Goal: Task Accomplishment & Management: Manage account settings

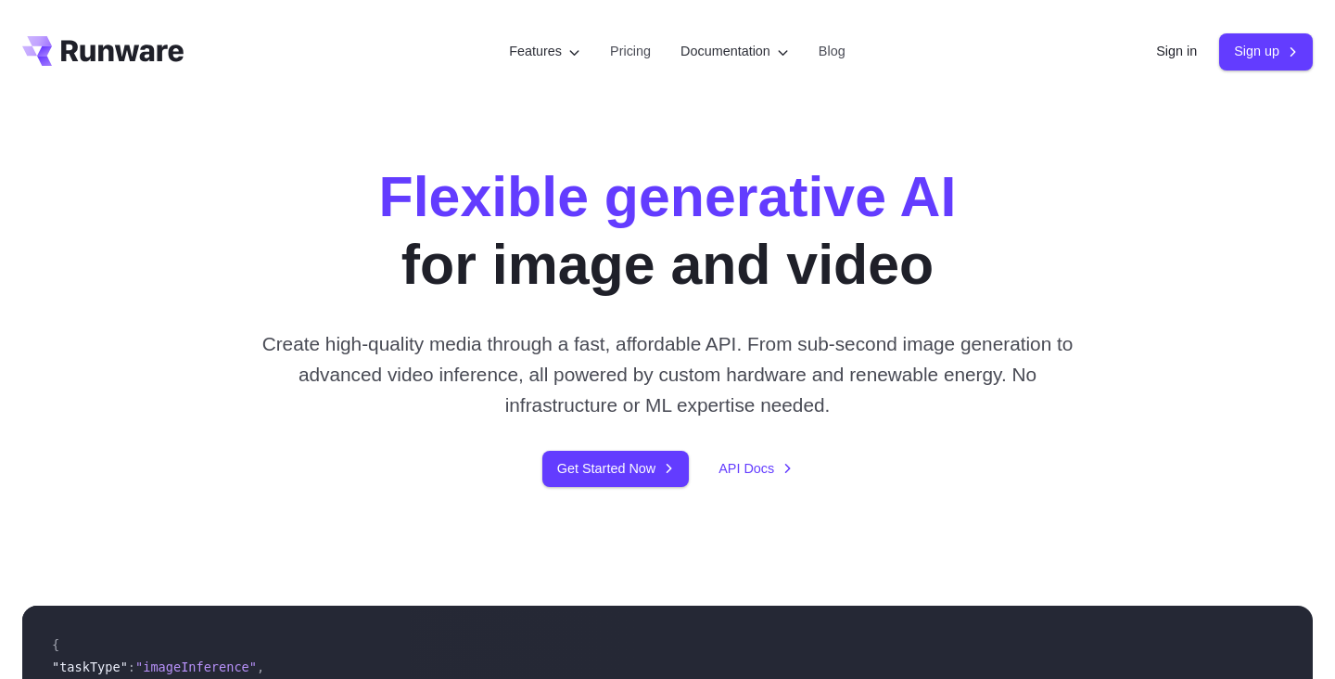
click at [176, 197] on div "Flexible generative AI for image and video Create high-quality media through a …" at bounding box center [667, 325] width 1033 height 324
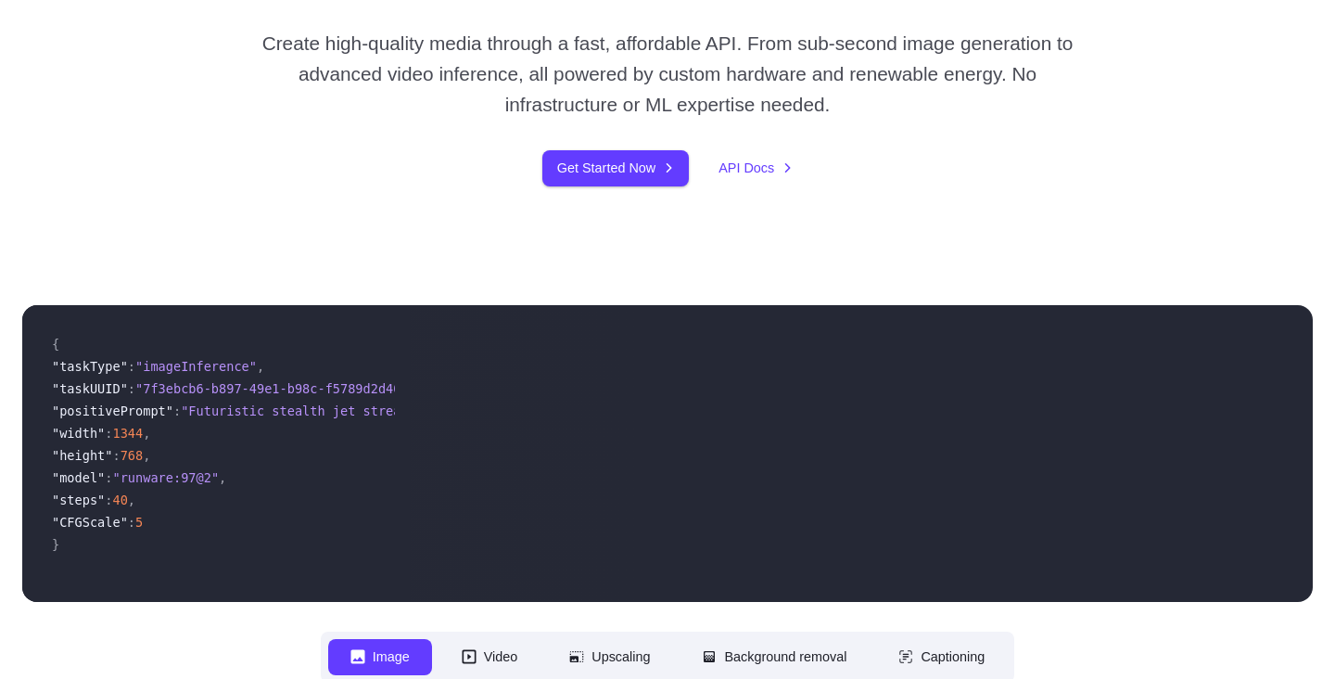
scroll to position [304, 0]
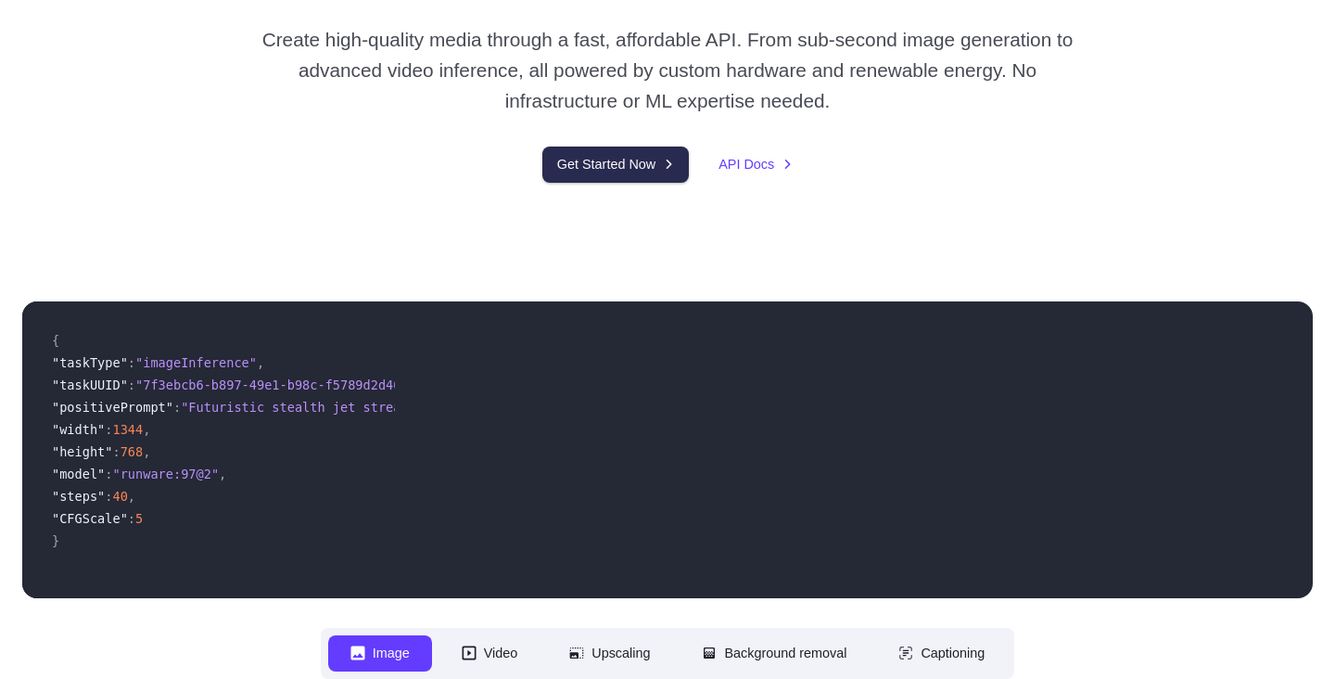
click at [560, 160] on link "Get Started Now" at bounding box center [616, 165] width 147 height 36
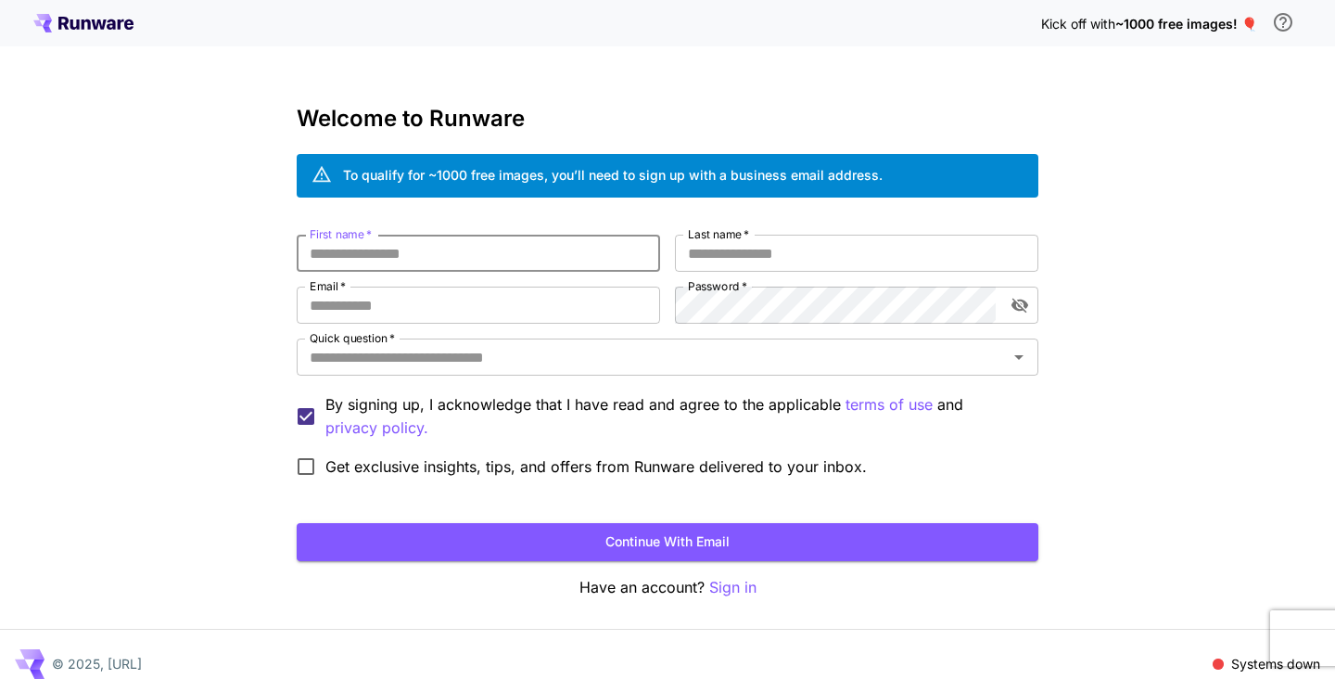
click at [372, 265] on input "First name   *" at bounding box center [479, 253] width 364 height 37
type input "*********"
click at [695, 260] on input "Last name   *" at bounding box center [857, 253] width 364 height 37
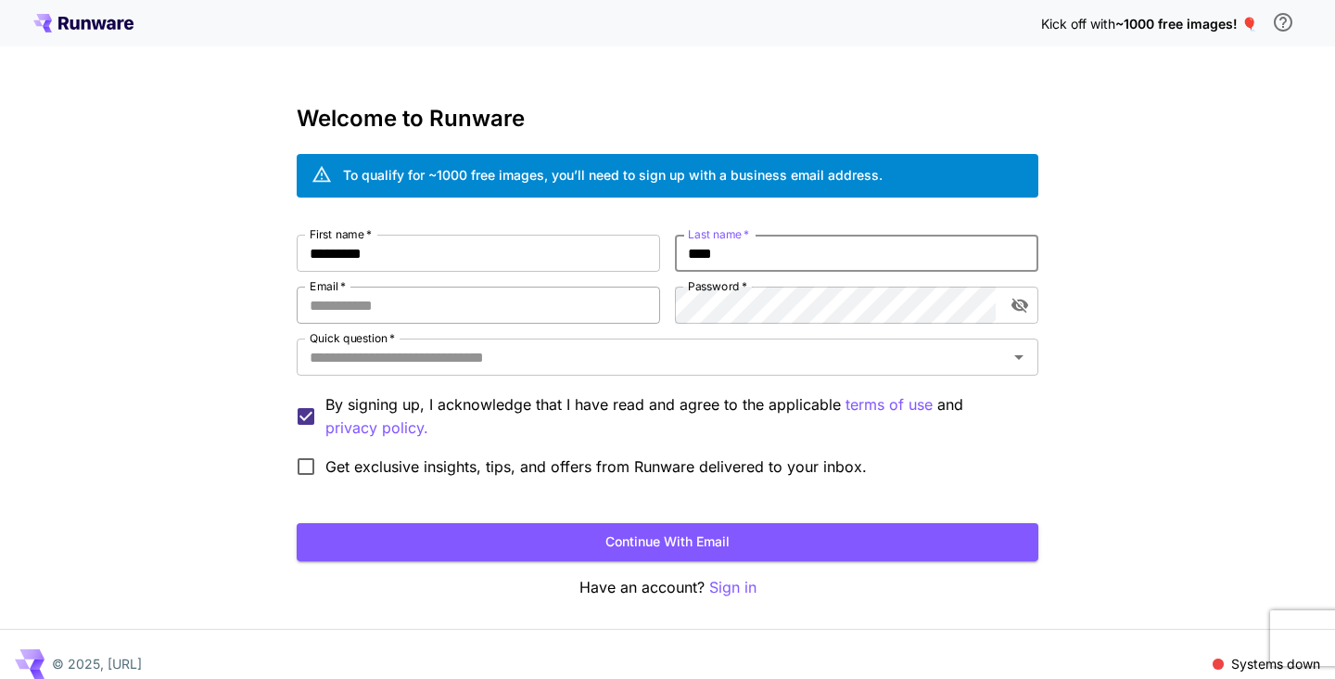
type input "****"
click at [448, 308] on input "Email   *" at bounding box center [479, 305] width 364 height 37
type input "**********"
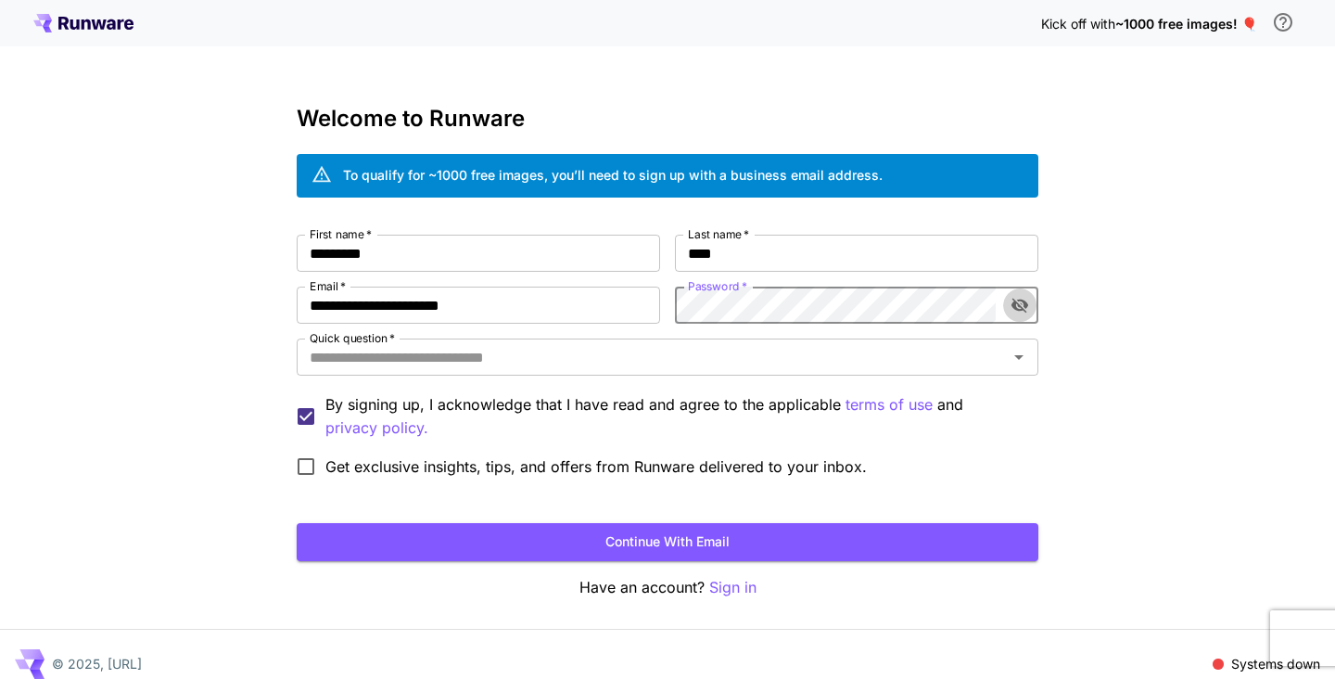
click at [1023, 296] on icon "toggle password visibility" at bounding box center [1020, 305] width 19 height 19
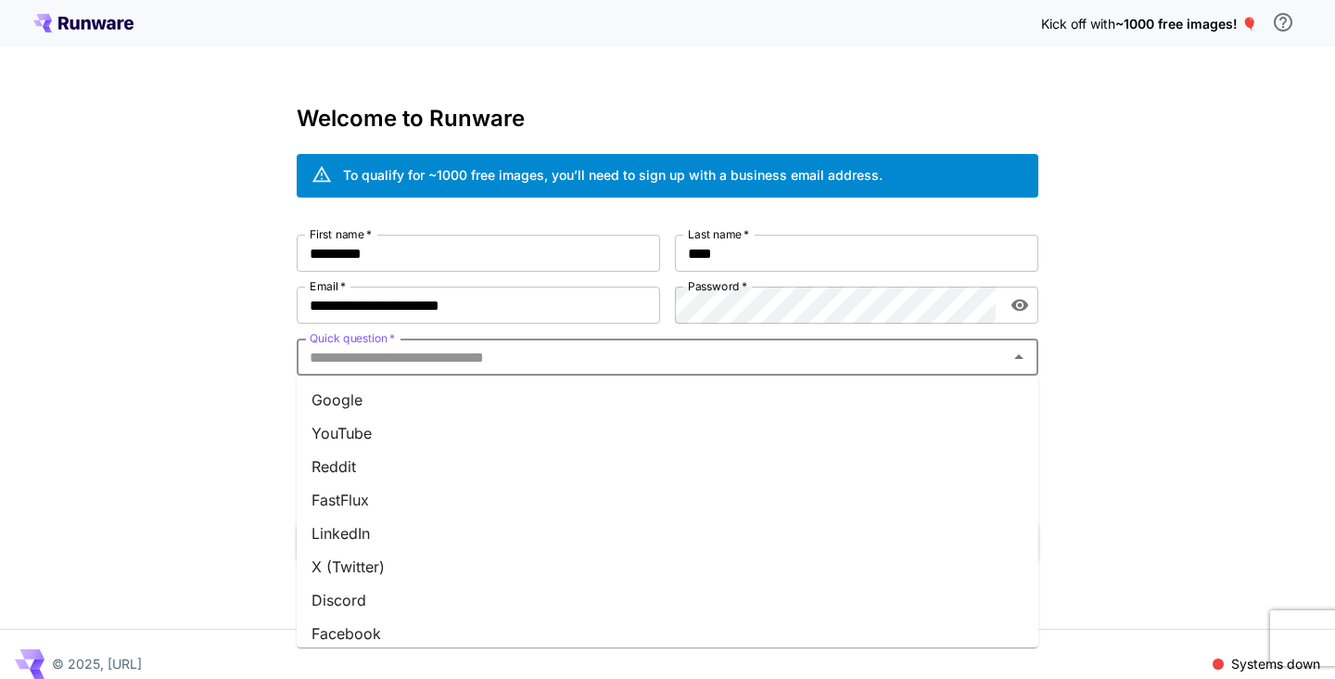
click at [661, 364] on input "Quick question   *" at bounding box center [652, 357] width 700 height 26
click at [373, 398] on li "Google" at bounding box center [668, 399] width 742 height 33
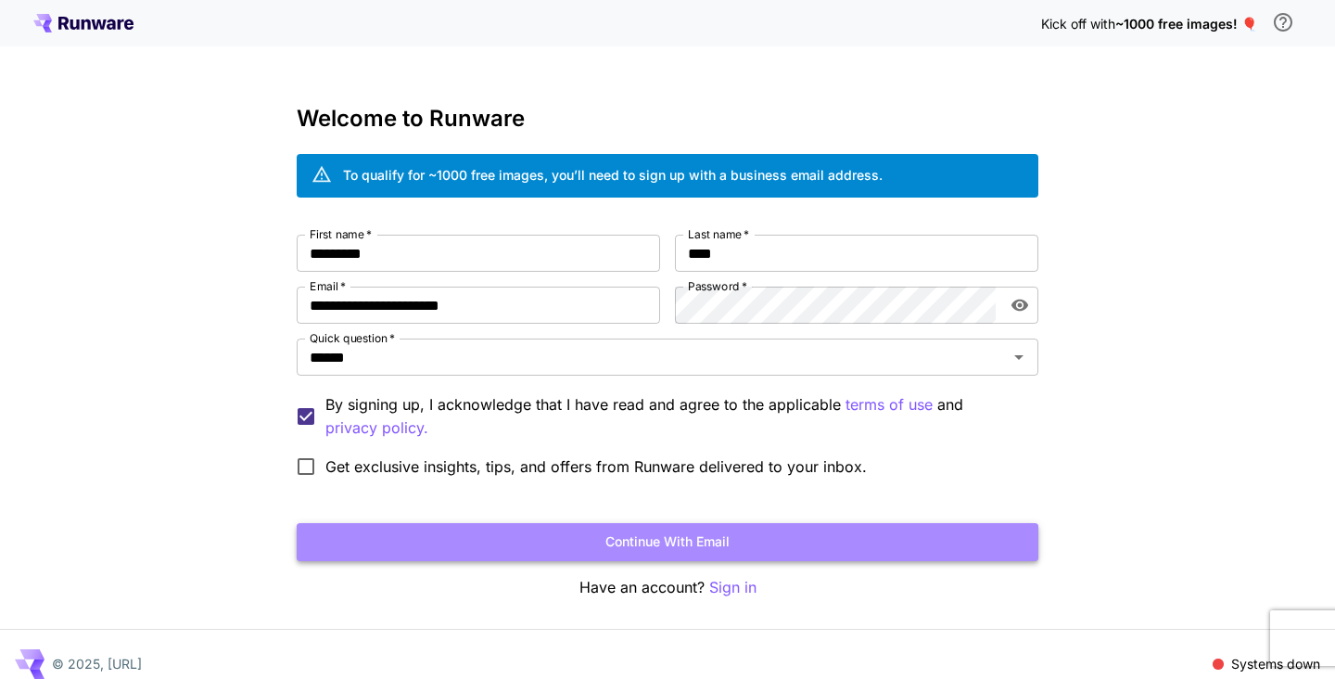
click at [664, 537] on button "Continue with email" at bounding box center [668, 542] width 742 height 38
click at [711, 537] on button "Continue with email" at bounding box center [668, 542] width 742 height 38
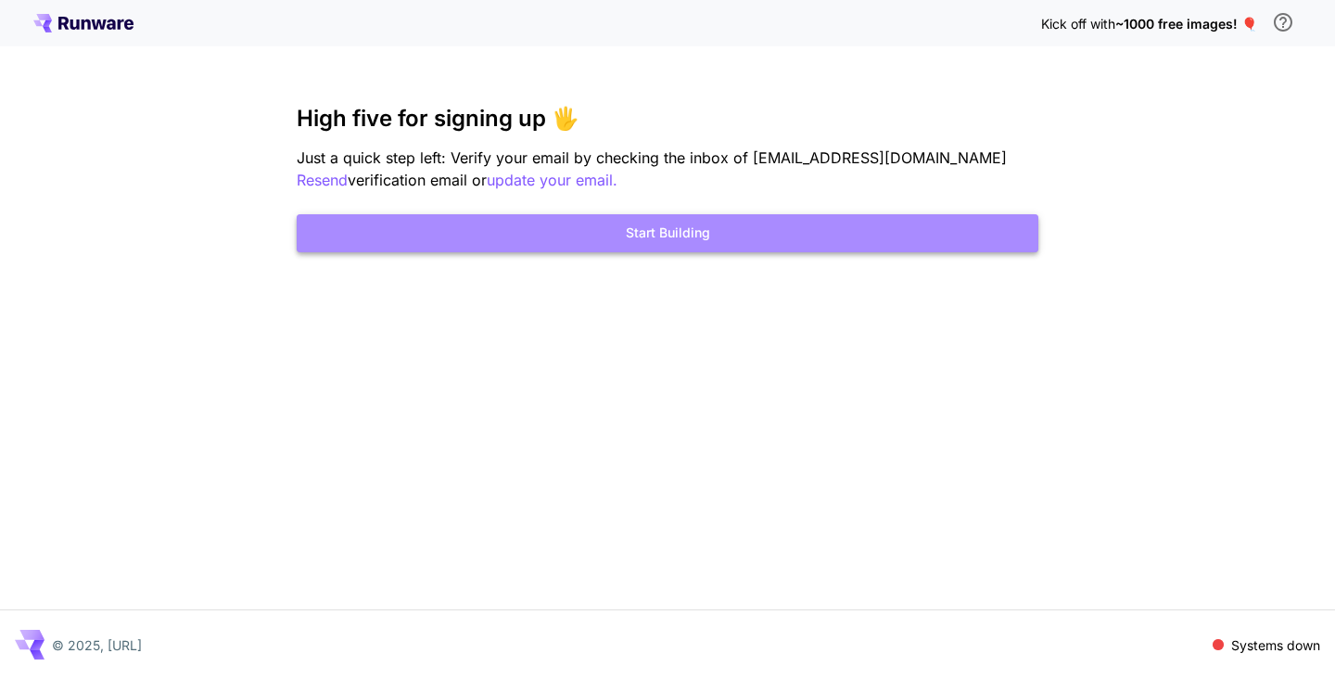
click at [658, 237] on button "Start Building" at bounding box center [668, 233] width 742 height 38
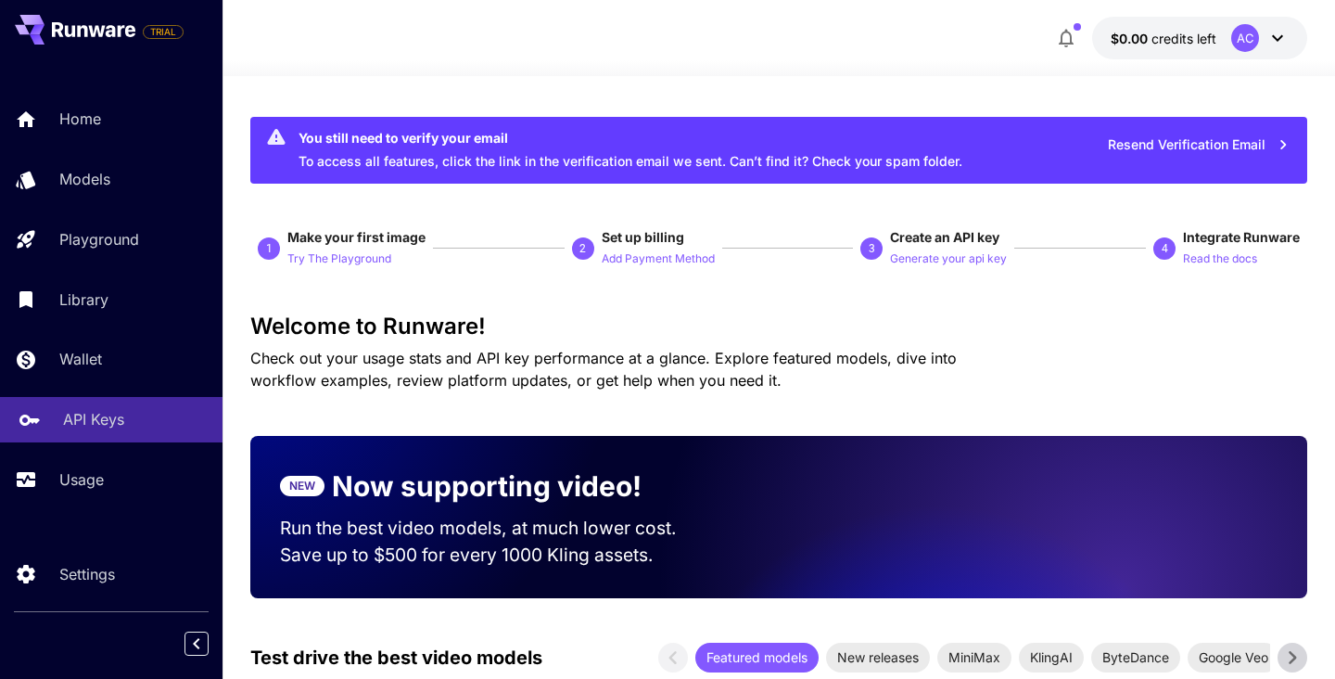
click at [139, 419] on div "API Keys" at bounding box center [135, 419] width 145 height 22
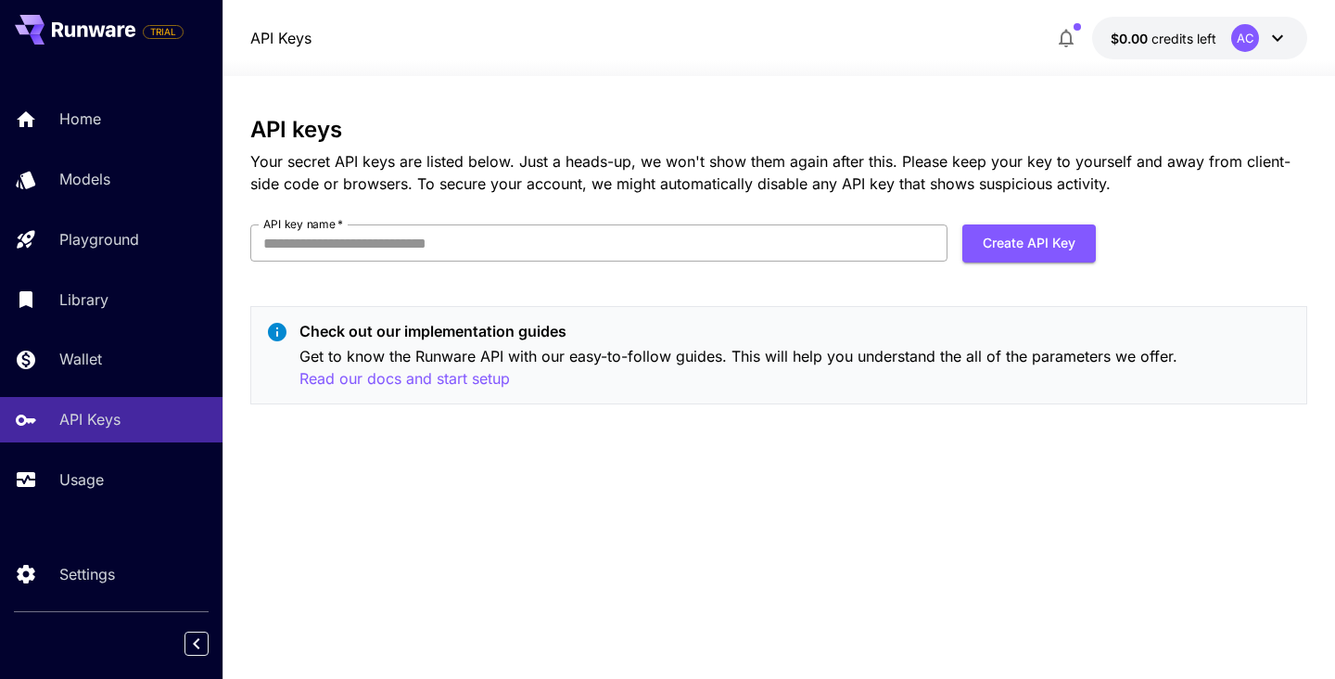
click at [275, 245] on input "API key name   *" at bounding box center [598, 242] width 697 height 37
type input "**********"
click at [474, 73] on div at bounding box center [779, 65] width 1113 height 22
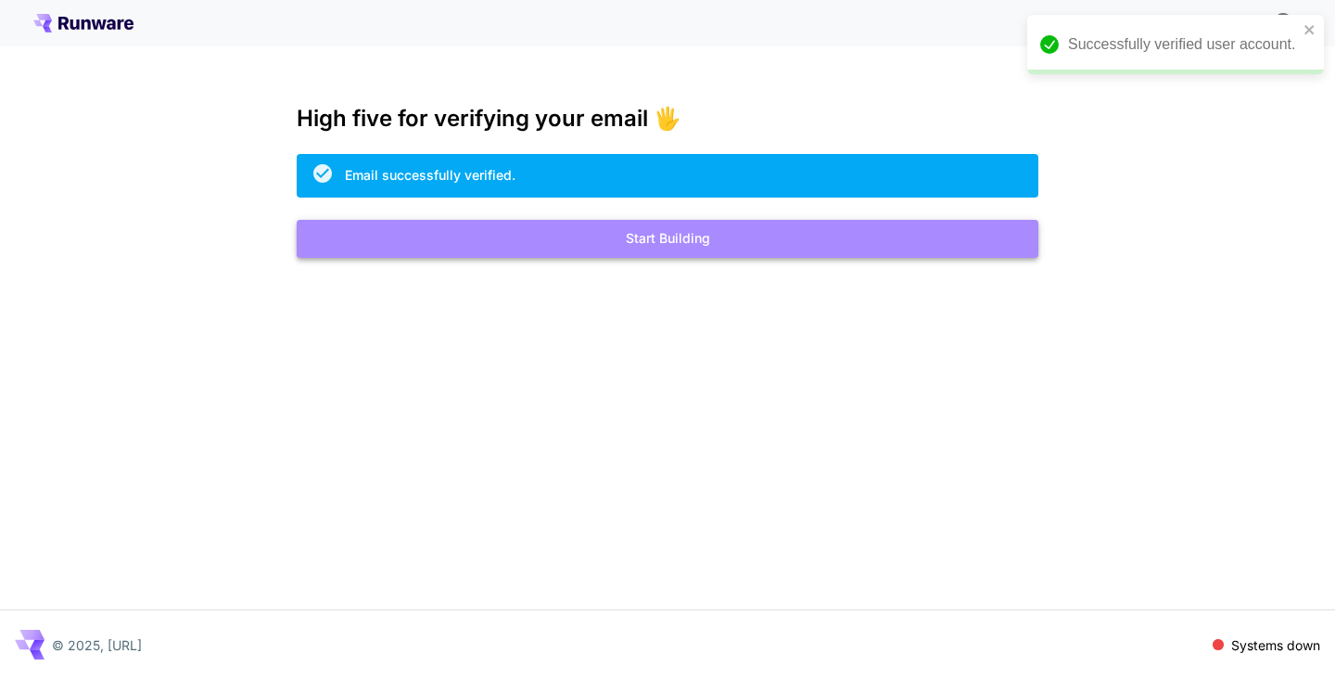
click at [684, 235] on button "Start Building" at bounding box center [668, 239] width 742 height 38
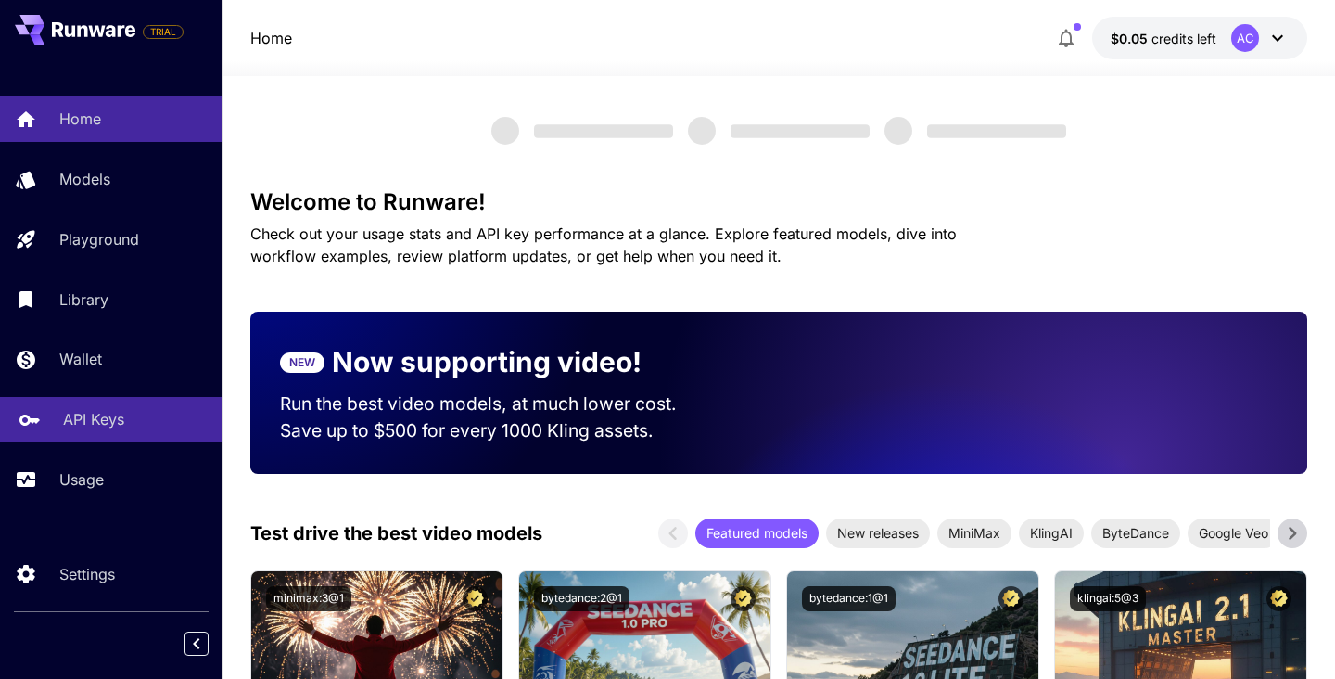
click at [82, 410] on p "API Keys" at bounding box center [93, 419] width 61 height 22
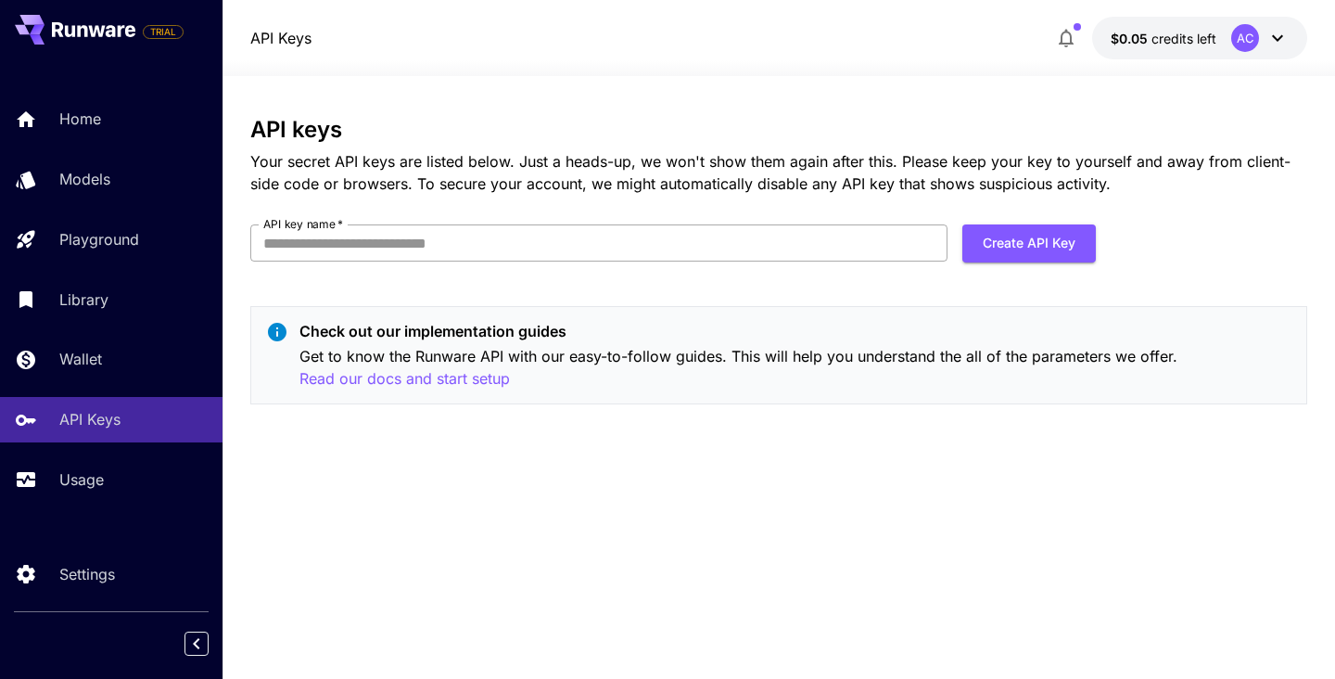
click at [327, 244] on input "API key name   *" at bounding box center [598, 242] width 697 height 37
type input "**********"
click at [1018, 250] on button "Create API Key" at bounding box center [1030, 243] width 134 height 38
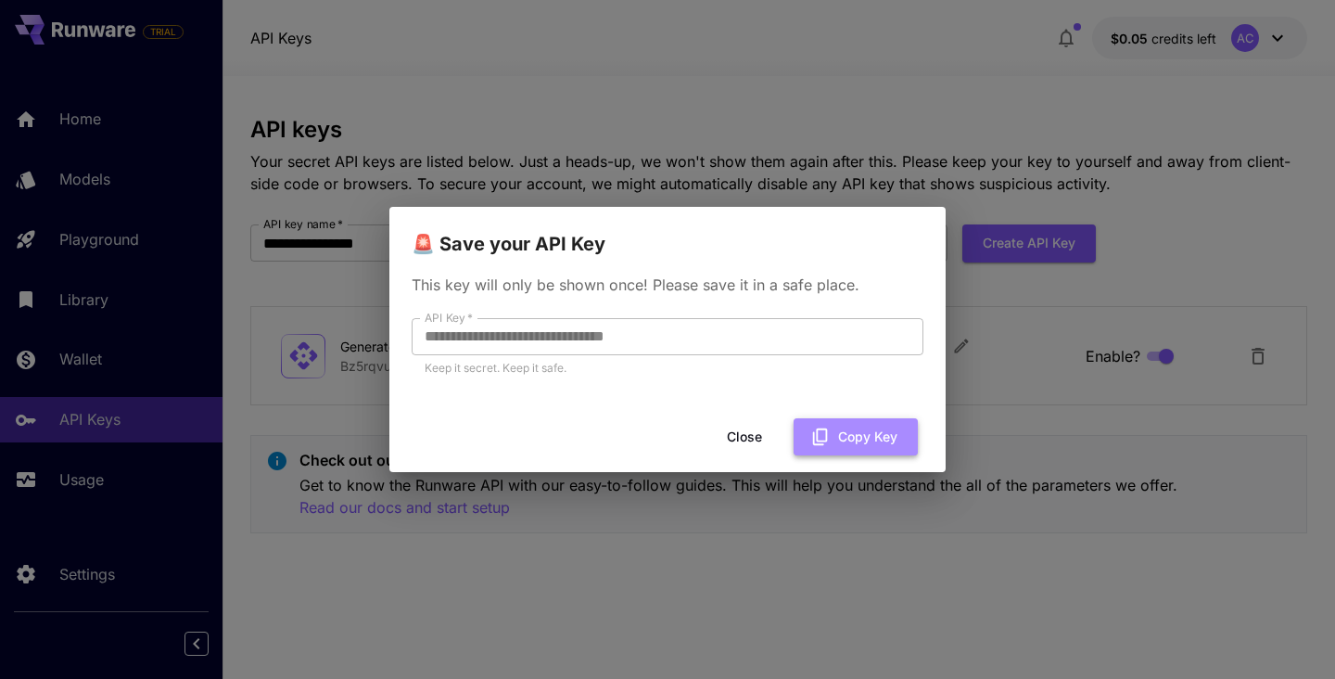
click at [857, 442] on button "Copy Key" at bounding box center [856, 437] width 124 height 38
click at [739, 436] on button "Close" at bounding box center [744, 437] width 83 height 38
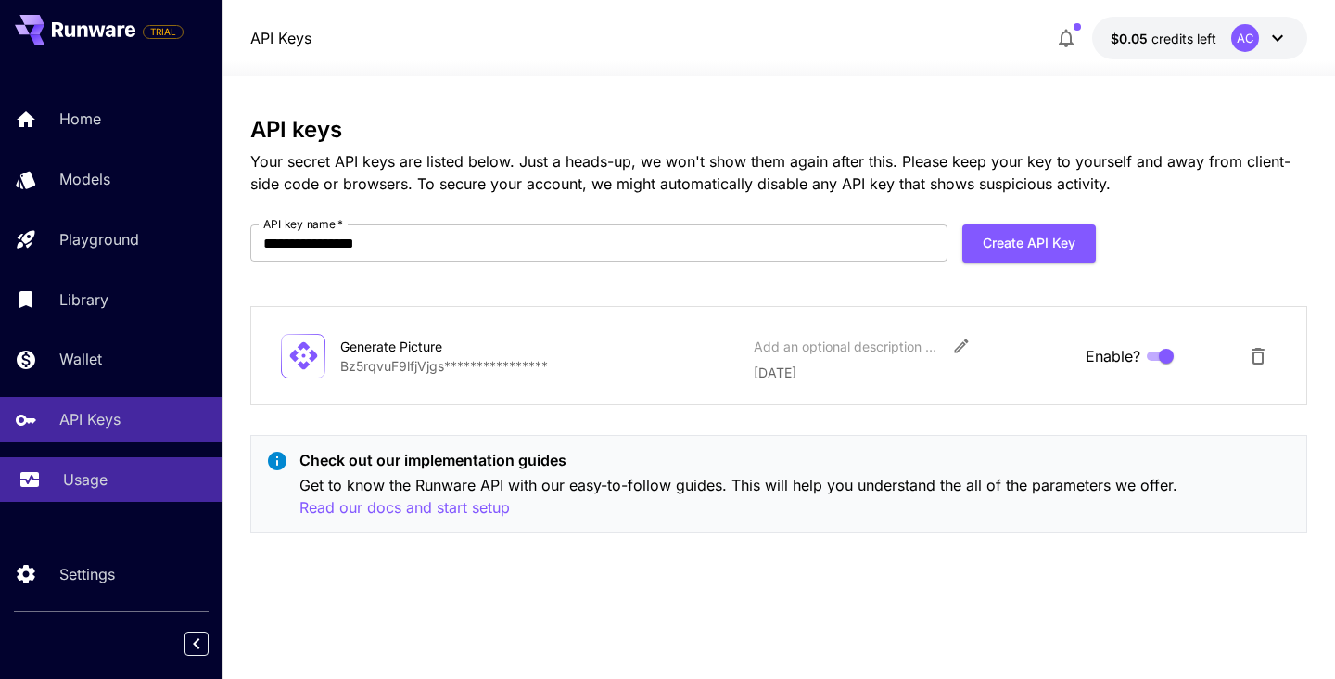
click at [56, 477] on link "Usage" at bounding box center [111, 479] width 223 height 45
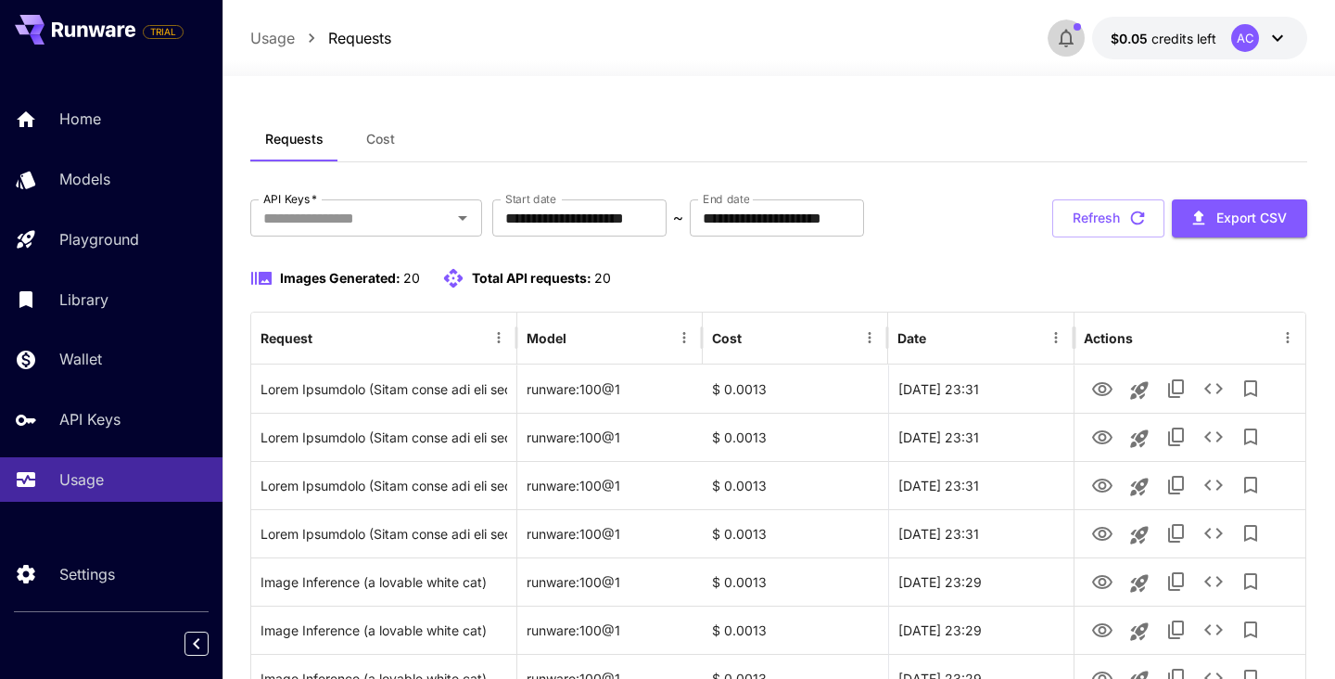
click at [1068, 42] on icon "button" at bounding box center [1066, 38] width 22 height 22
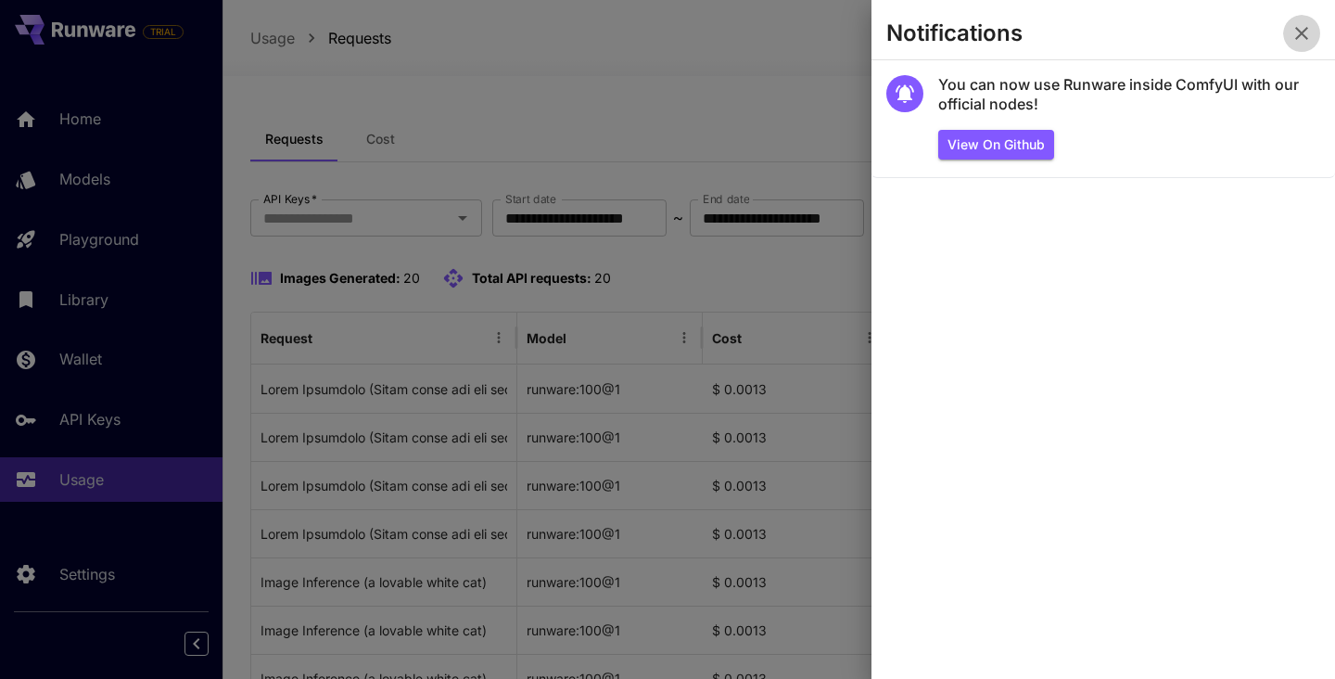
click at [1303, 35] on icon "button" at bounding box center [1302, 33] width 13 height 13
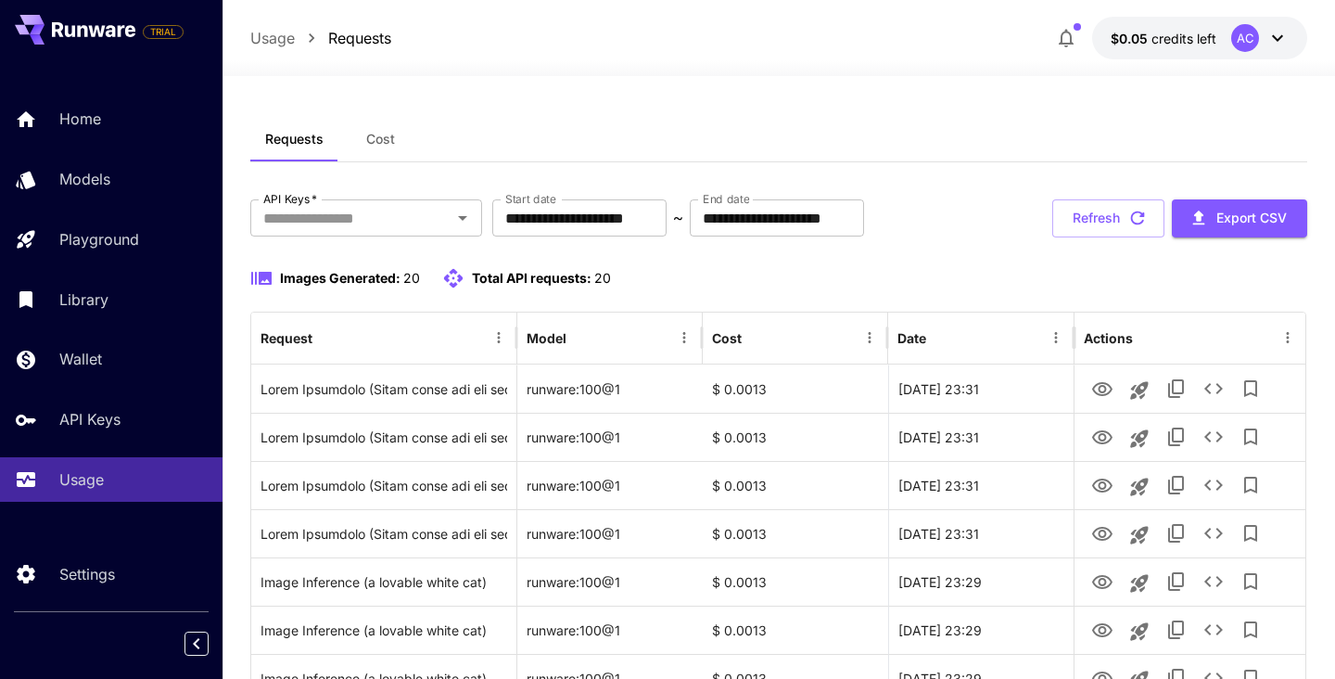
click at [1280, 43] on icon at bounding box center [1278, 38] width 22 height 22
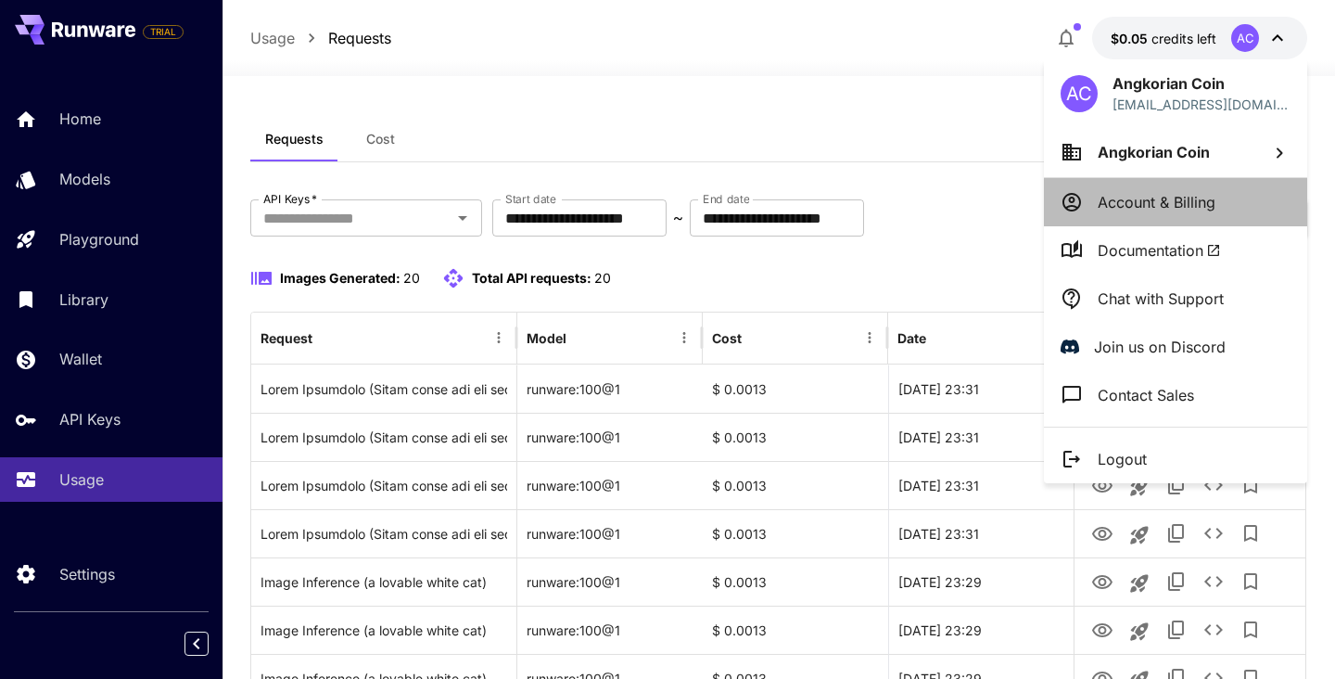
click at [1168, 209] on p "Account & Billing" at bounding box center [1157, 202] width 118 height 22
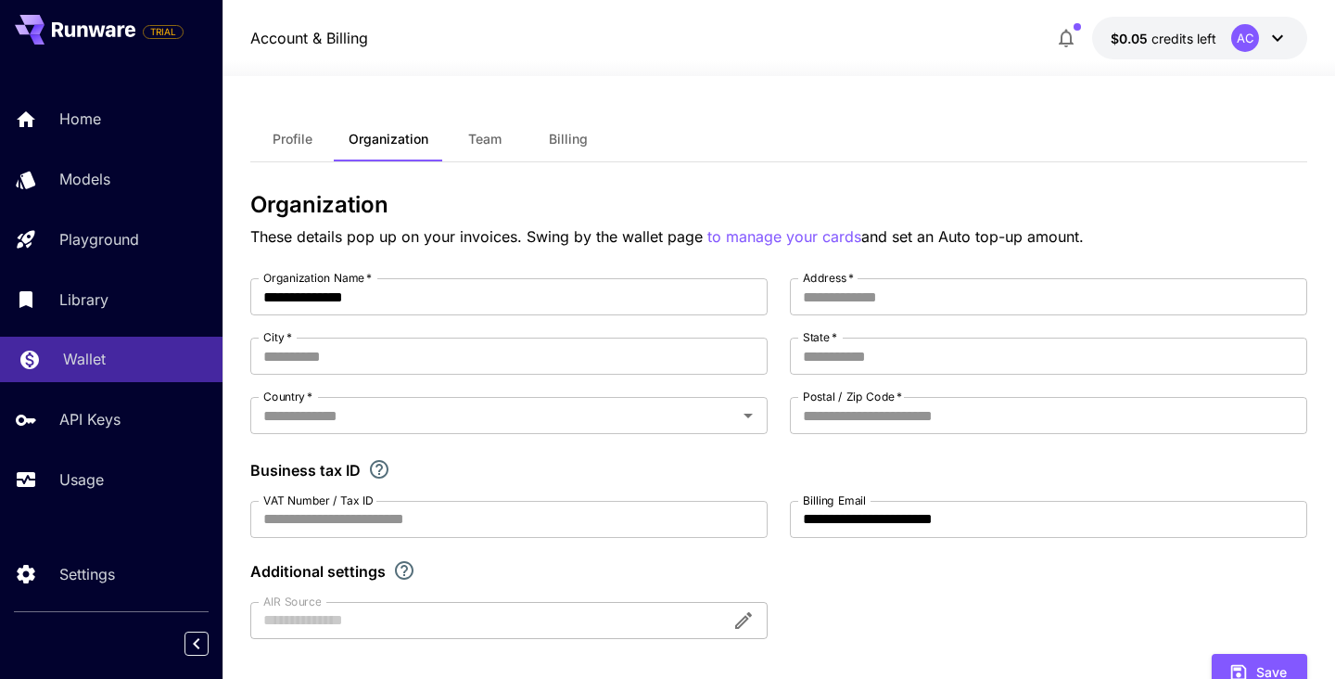
click at [72, 354] on p "Wallet" at bounding box center [84, 359] width 43 height 22
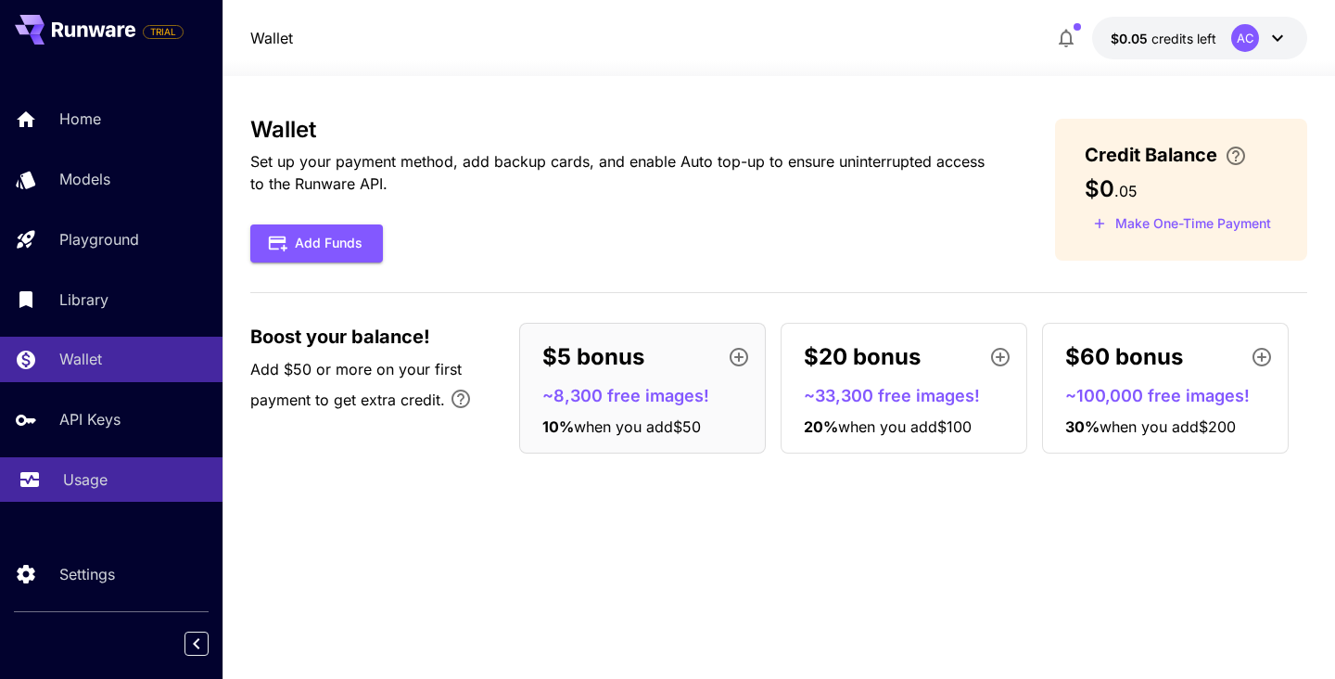
click at [62, 469] on link "Usage" at bounding box center [111, 479] width 223 height 45
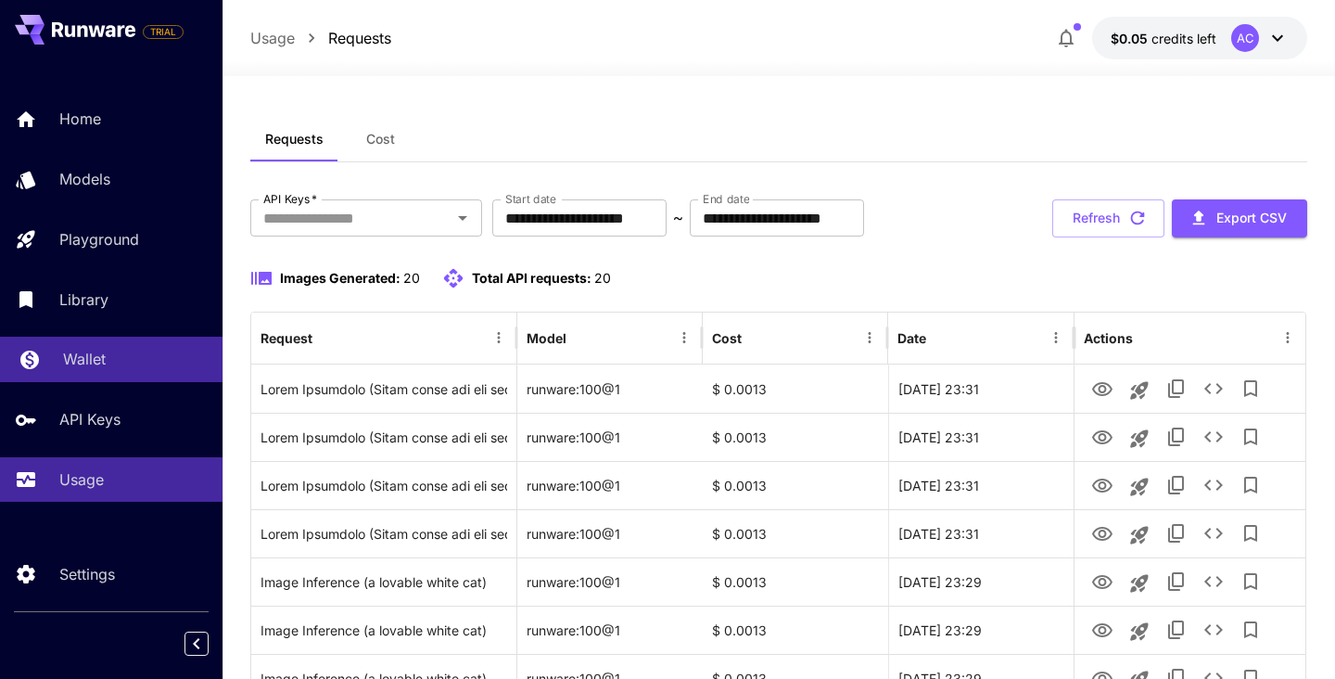
click at [86, 364] on p "Wallet" at bounding box center [84, 359] width 43 height 22
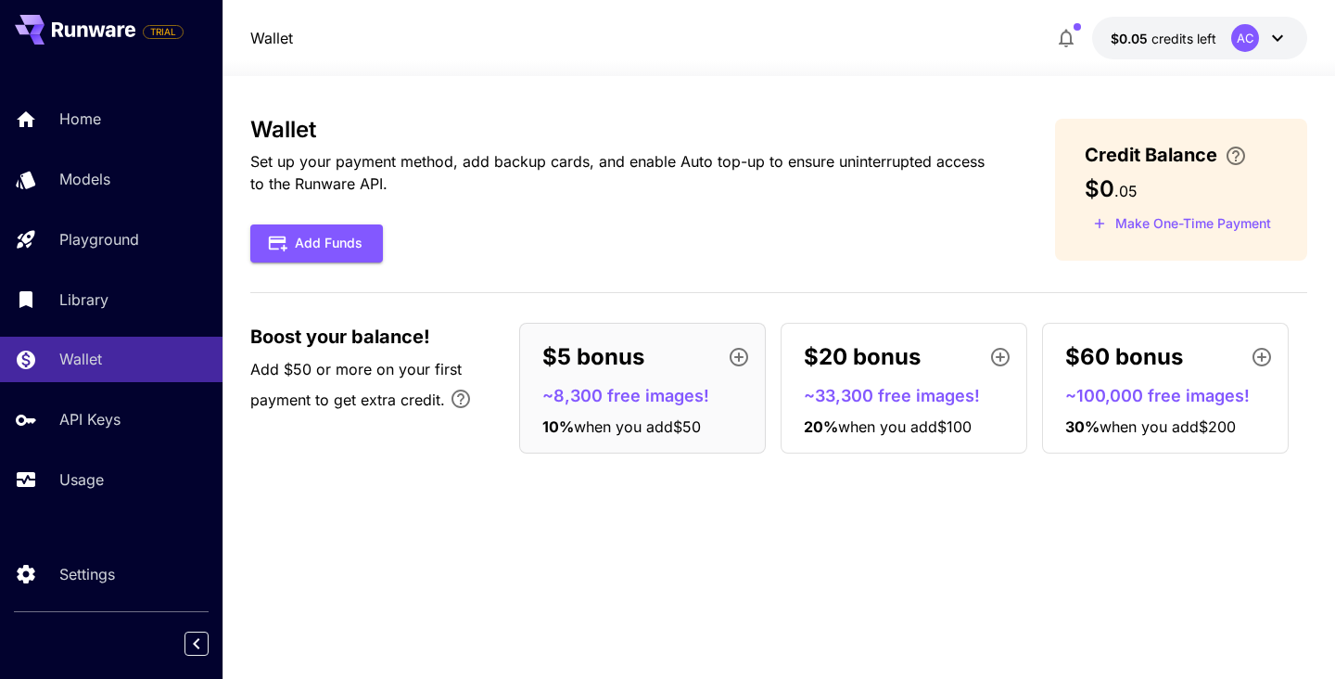
click at [1123, 190] on span ". 05" at bounding box center [1126, 191] width 23 height 19
click at [1058, 41] on icon "button" at bounding box center [1066, 38] width 22 height 22
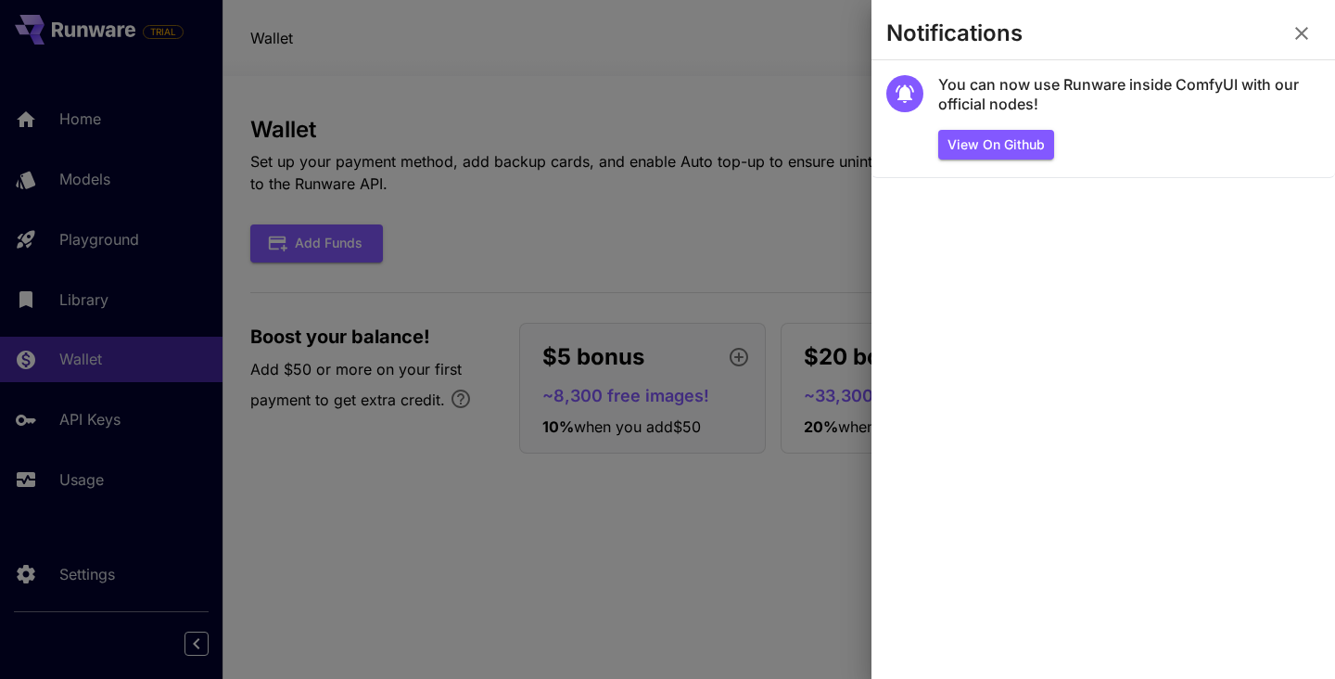
click at [1311, 34] on icon "button" at bounding box center [1302, 33] width 22 height 22
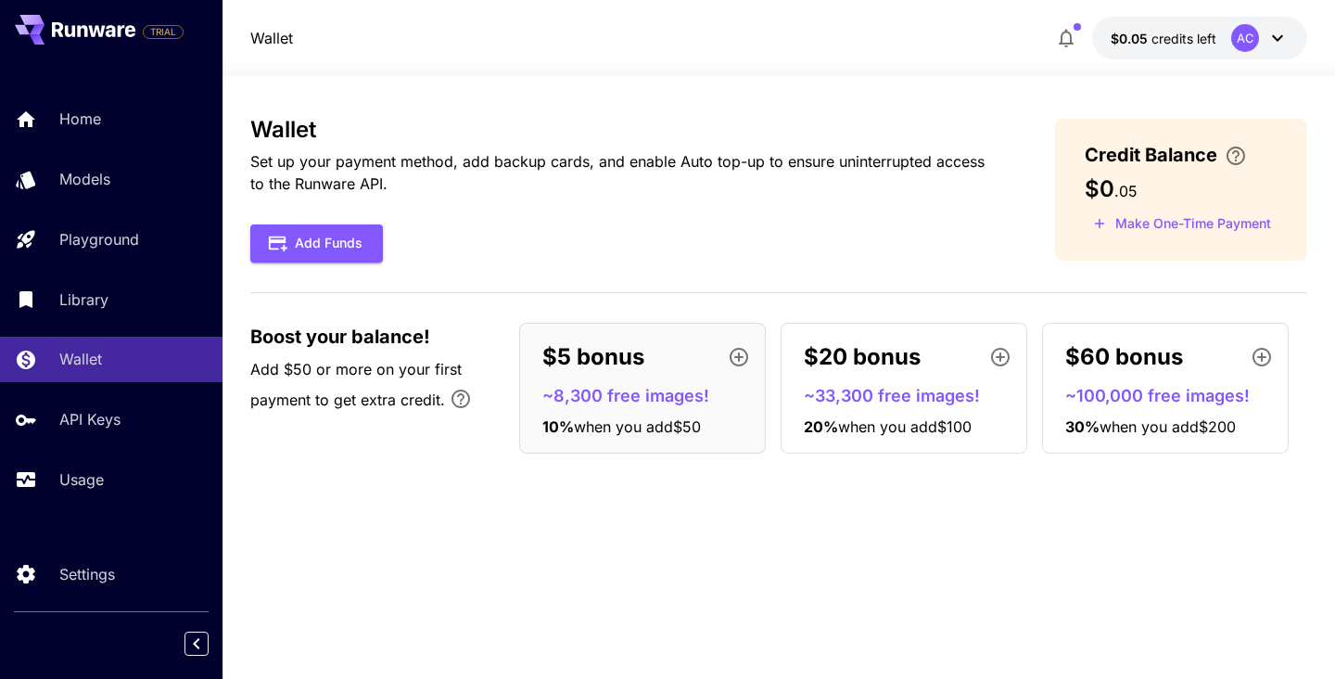
click at [582, 52] on div "Wallet $0.05 credits left AC" at bounding box center [778, 38] width 1057 height 43
